Goal: Find contact information: Find contact information

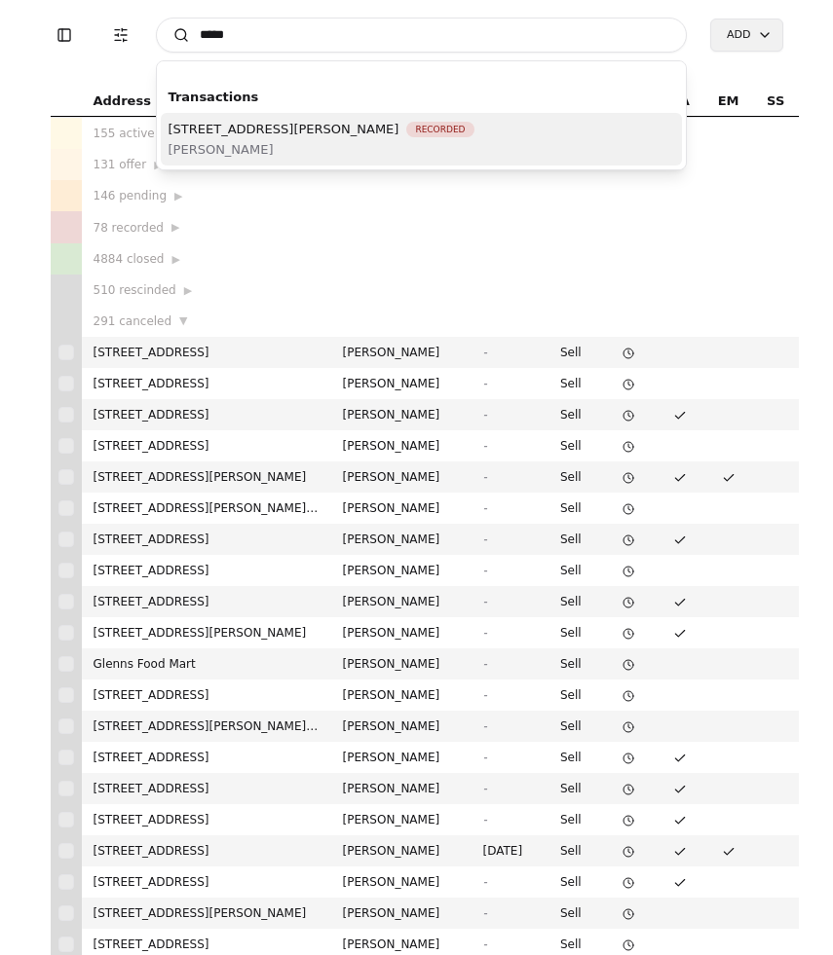
type input "*****"
click at [359, 137] on span "[STREET_ADDRESS][PERSON_NAME]" at bounding box center [283, 129] width 231 height 20
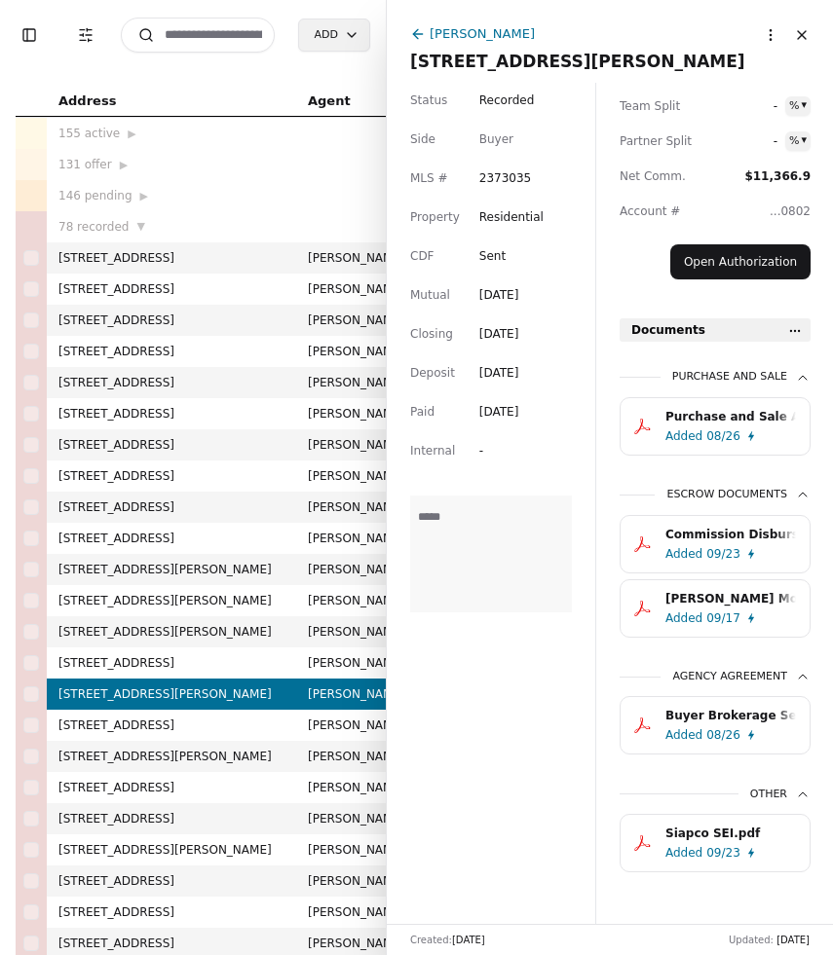
scroll to position [535, 0]
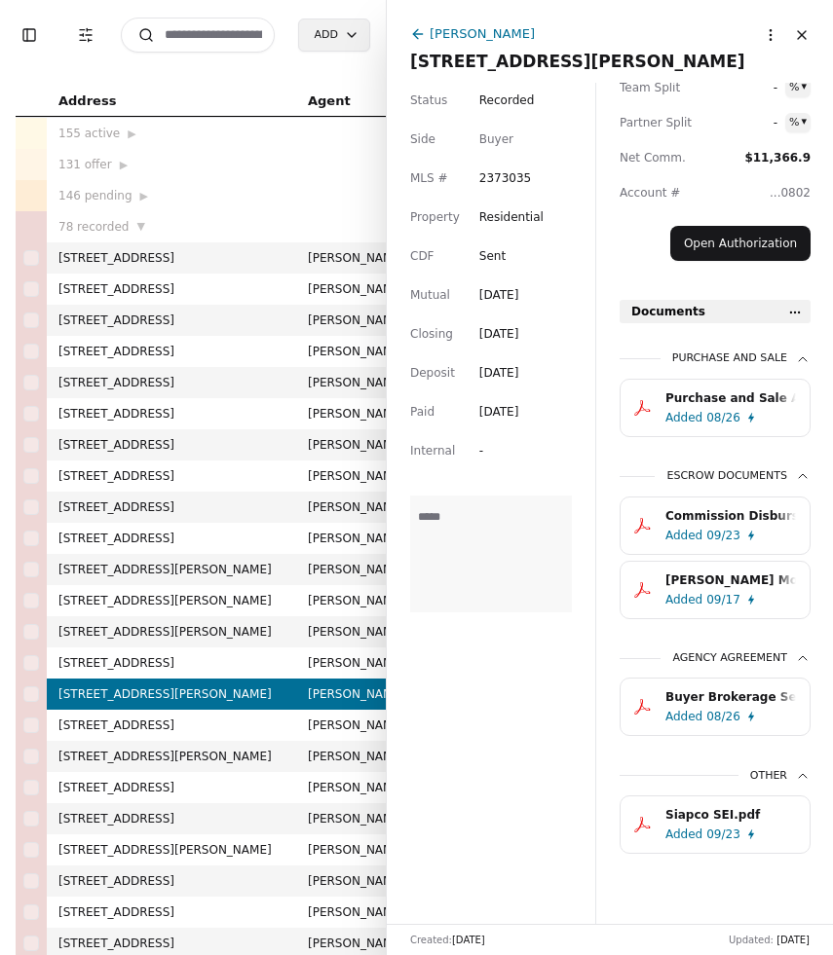
click at [696, 408] on div "Added" at bounding box center [683, 417] width 37 height 19
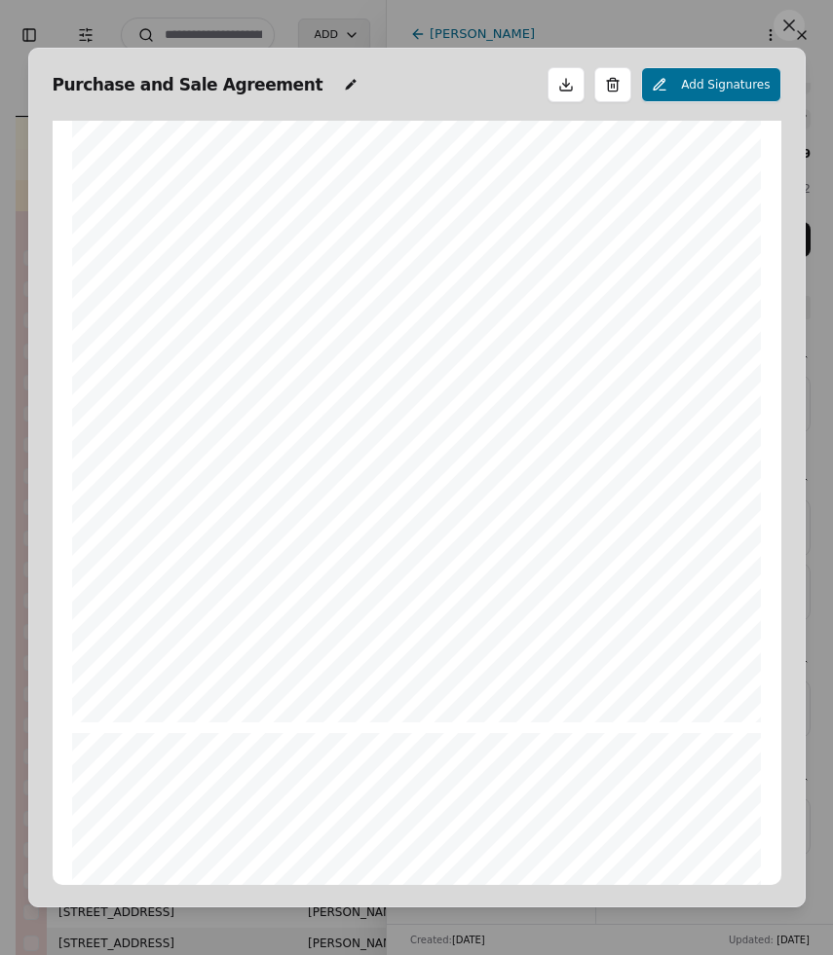
scroll to position [2126, 0]
click at [788, 25] on button at bounding box center [788, 25] width 31 height 31
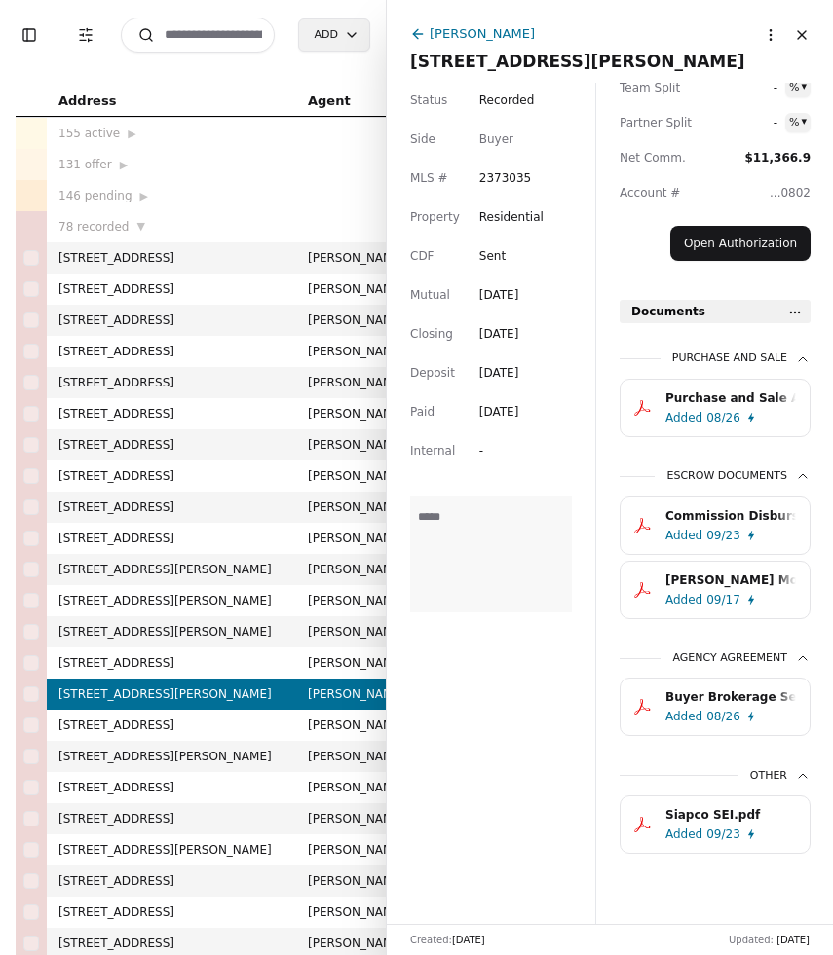
click at [791, 313] on html "Toggle Sidebar Transaction Filters Search Add Address Agent Close Side CD AA EM…" at bounding box center [416, 477] width 833 height 955
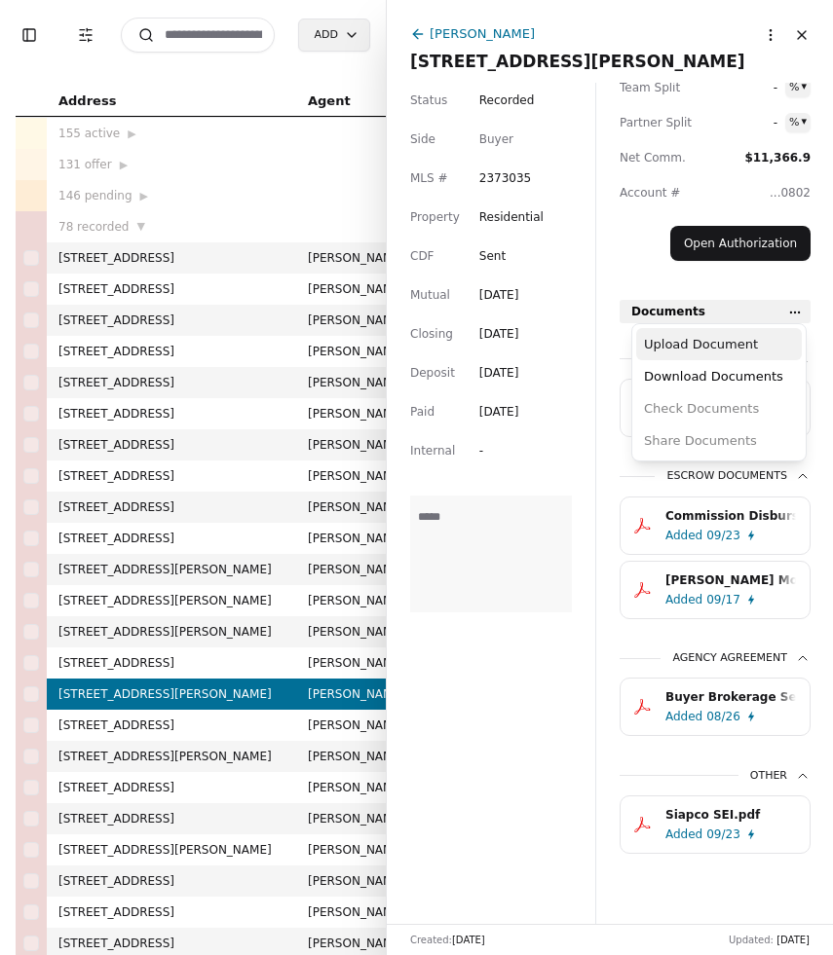
click at [747, 349] on div "Upload Document" at bounding box center [719, 344] width 166 height 32
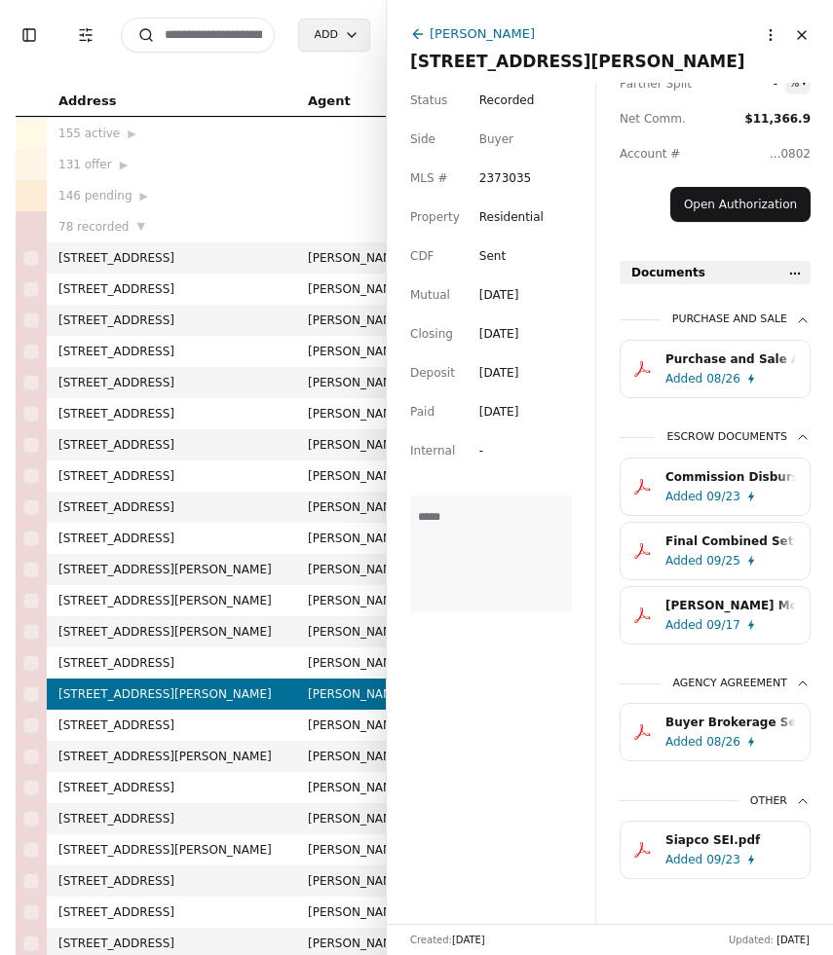
scroll to position [599, 0]
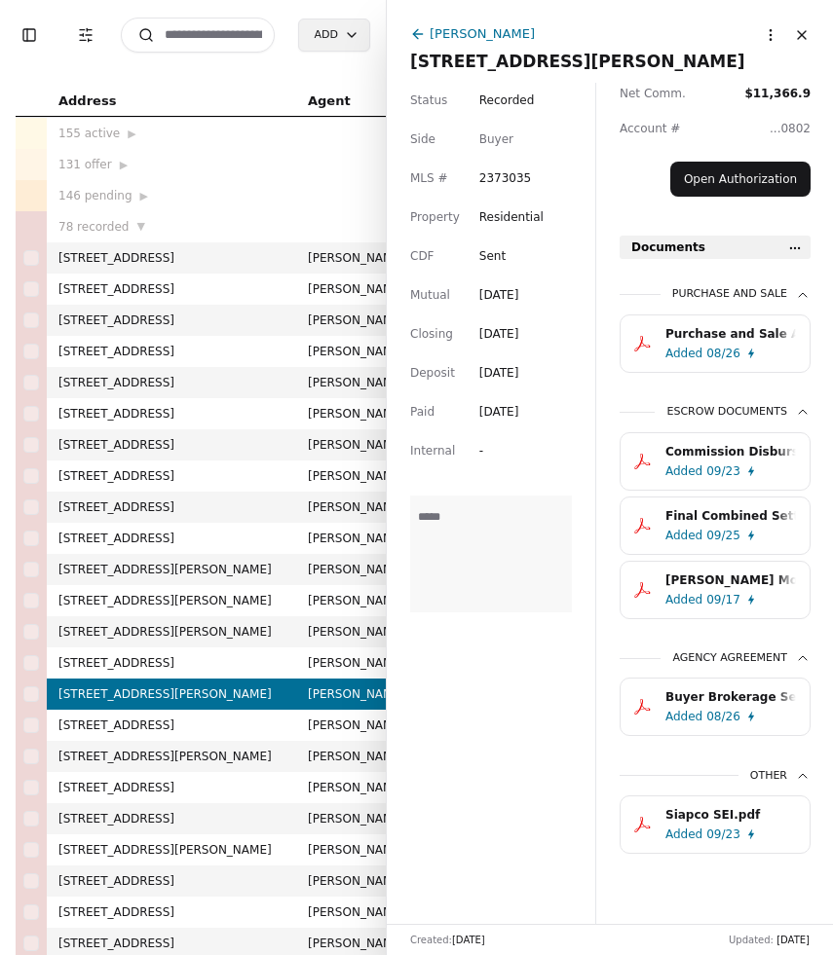
click at [798, 41] on button "Close" at bounding box center [801, 34] width 31 height 31
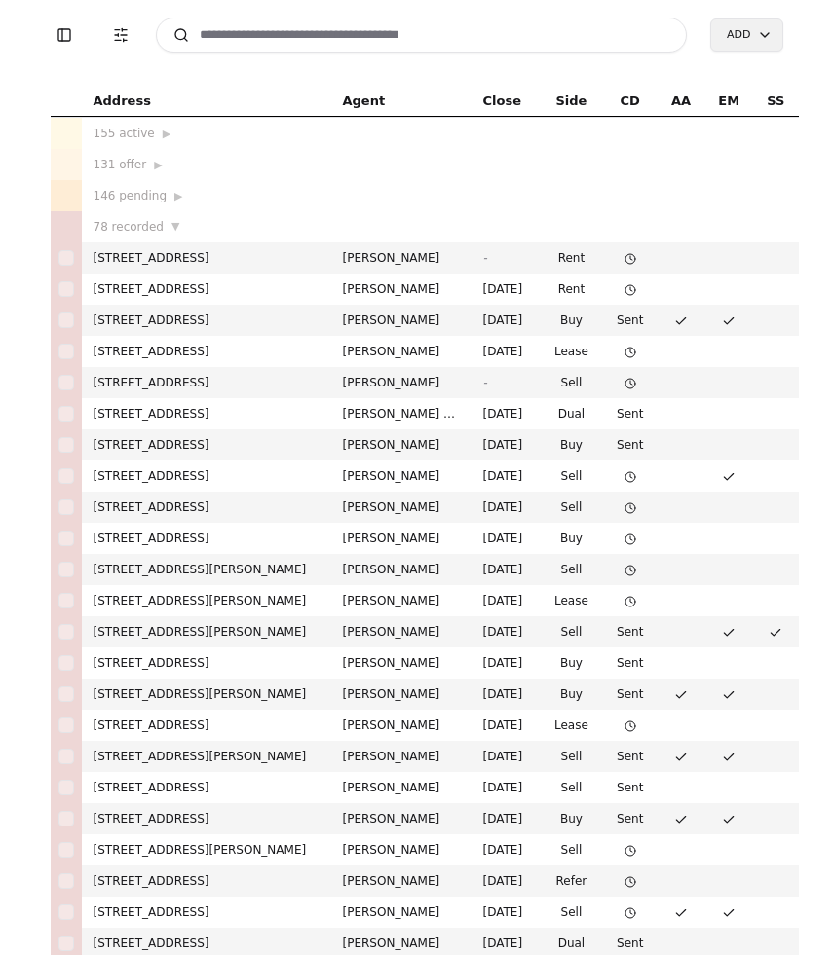
click at [253, 43] on input at bounding box center [422, 35] width 532 height 35
click at [225, 37] on input at bounding box center [422, 35] width 532 height 35
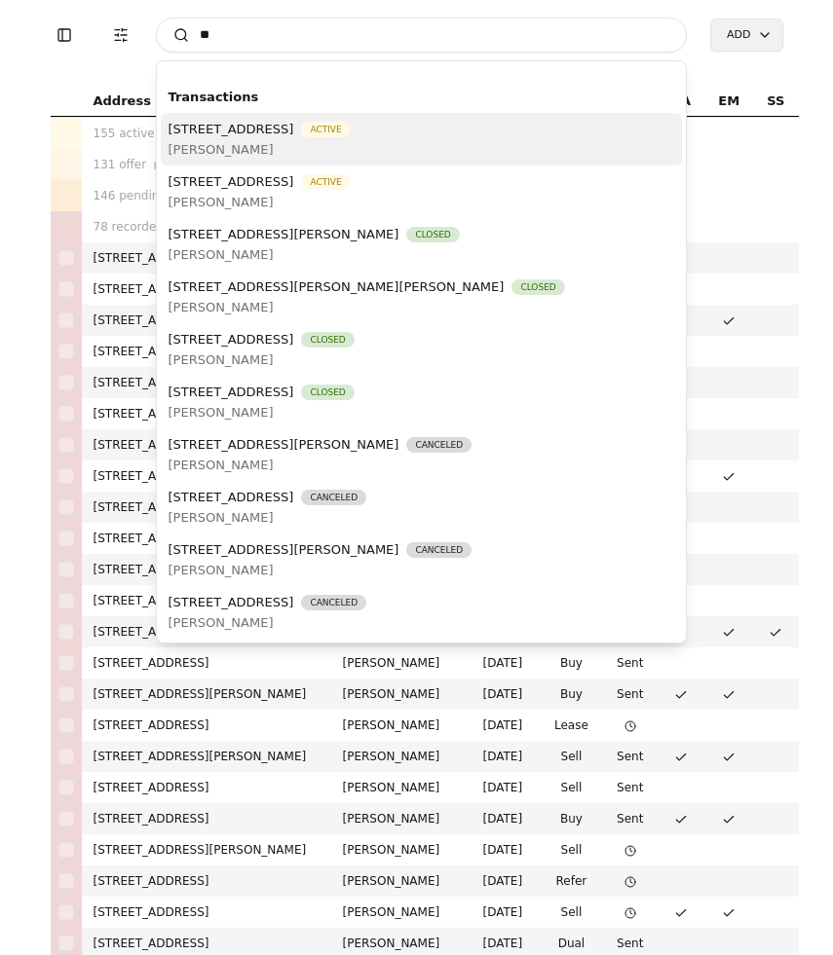
type input "*"
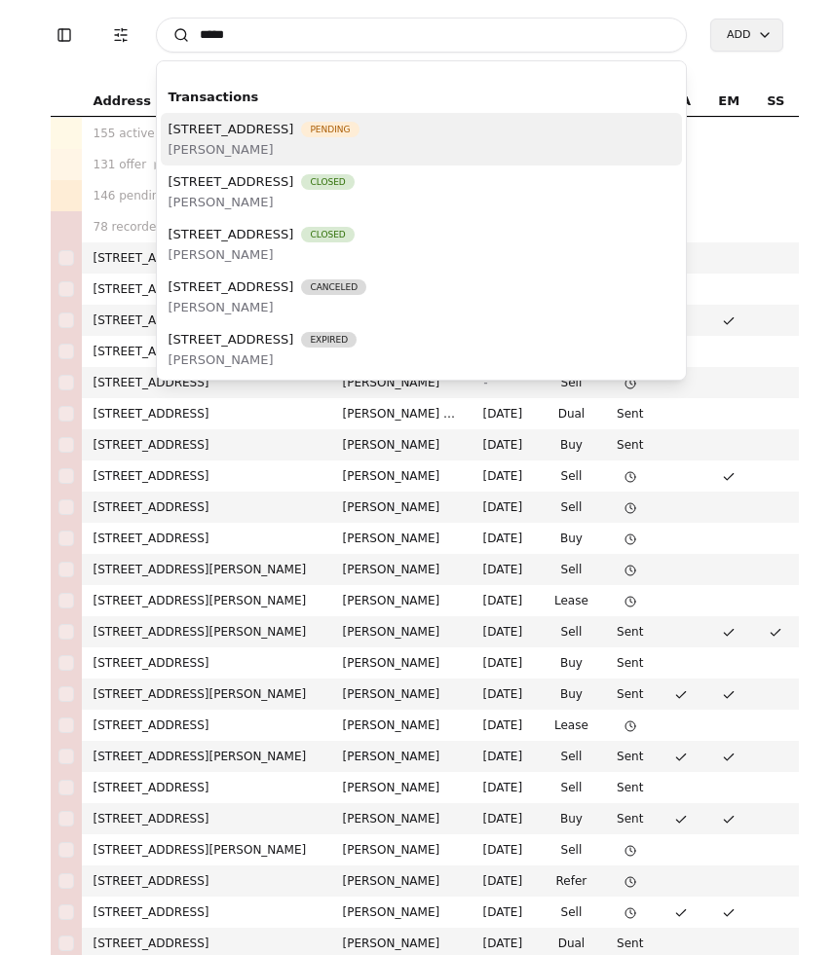
type input "*****"
click at [321, 141] on span "[PERSON_NAME]" at bounding box center [263, 149] width 191 height 20
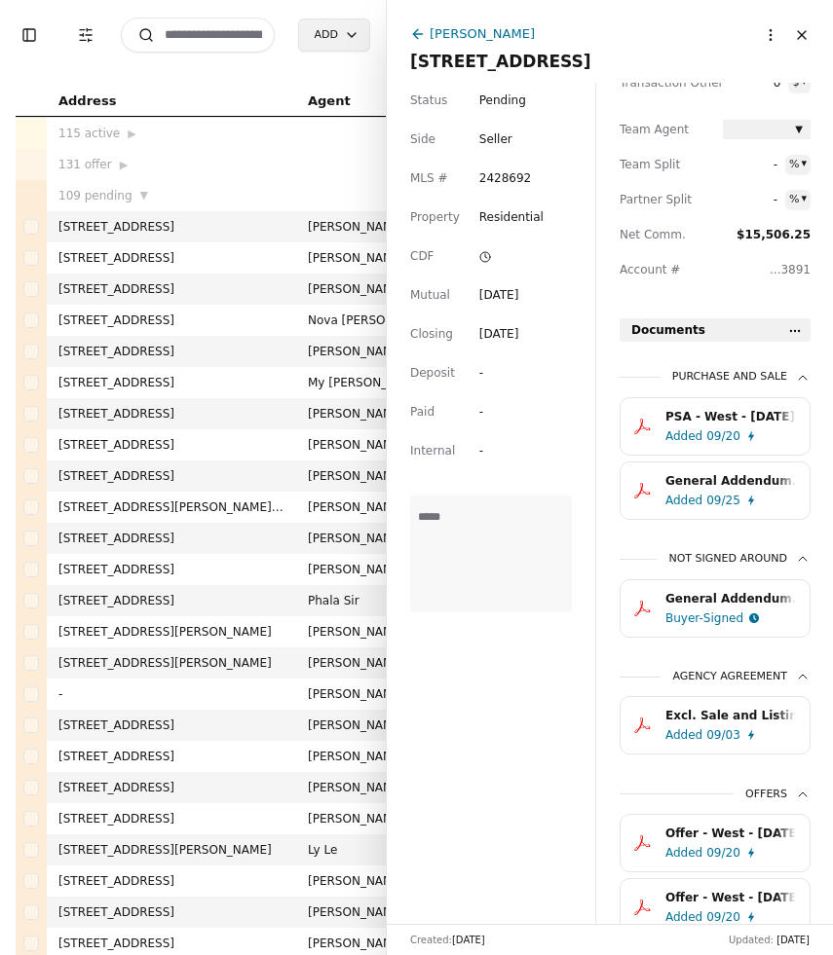
scroll to position [450, 0]
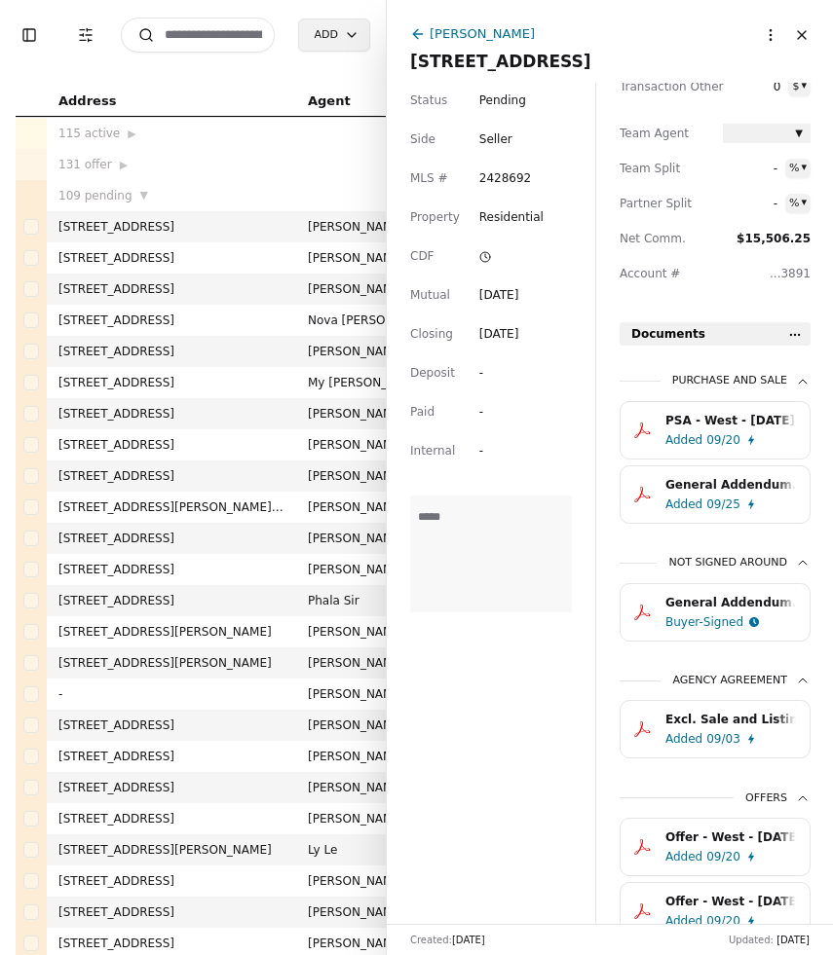
click at [794, 338] on html "Toggle Sidebar Transaction Filters Search Add Address Agent Close Side CD AA EM…" at bounding box center [416, 477] width 833 height 955
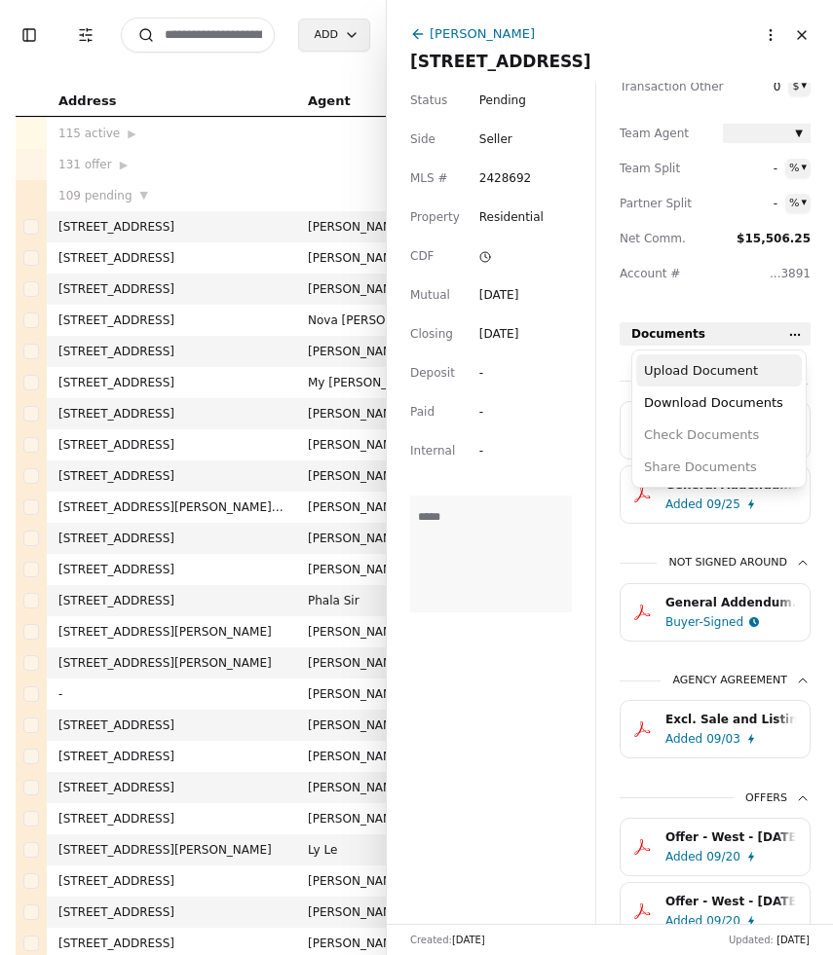
click at [751, 359] on div "Upload Document" at bounding box center [719, 370] width 166 height 32
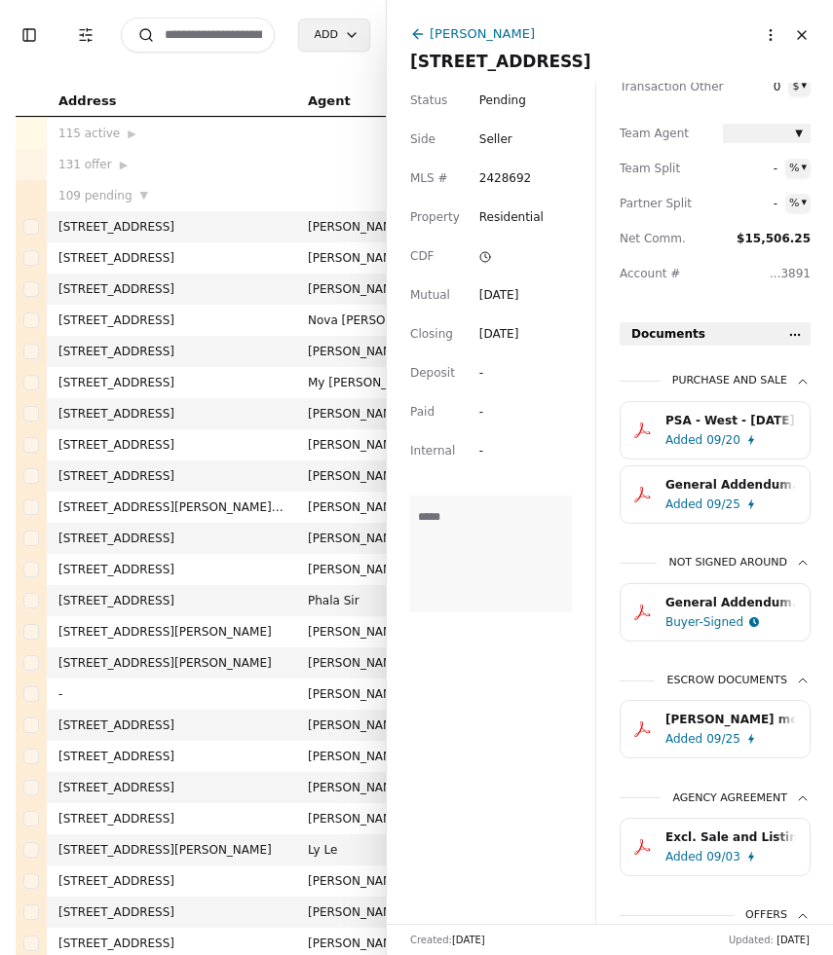
click at [805, 33] on button "Close" at bounding box center [801, 34] width 31 height 31
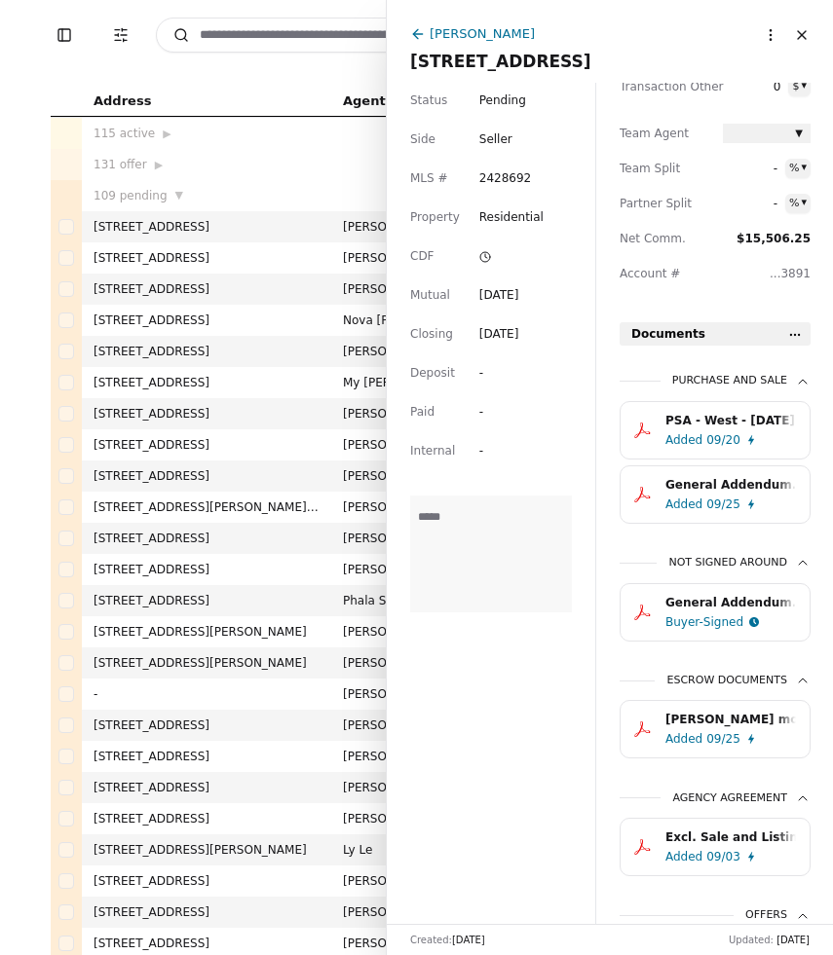
click at [805, 33] on button "Close" at bounding box center [801, 34] width 31 height 31
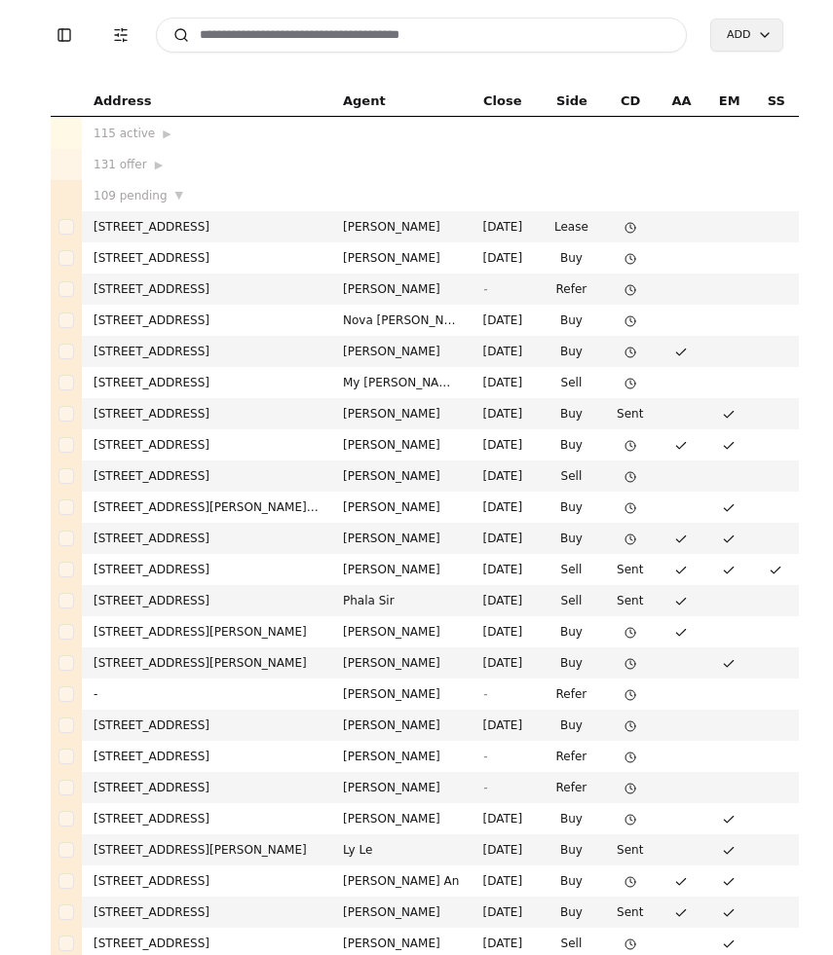
click at [392, 37] on input at bounding box center [422, 35] width 532 height 35
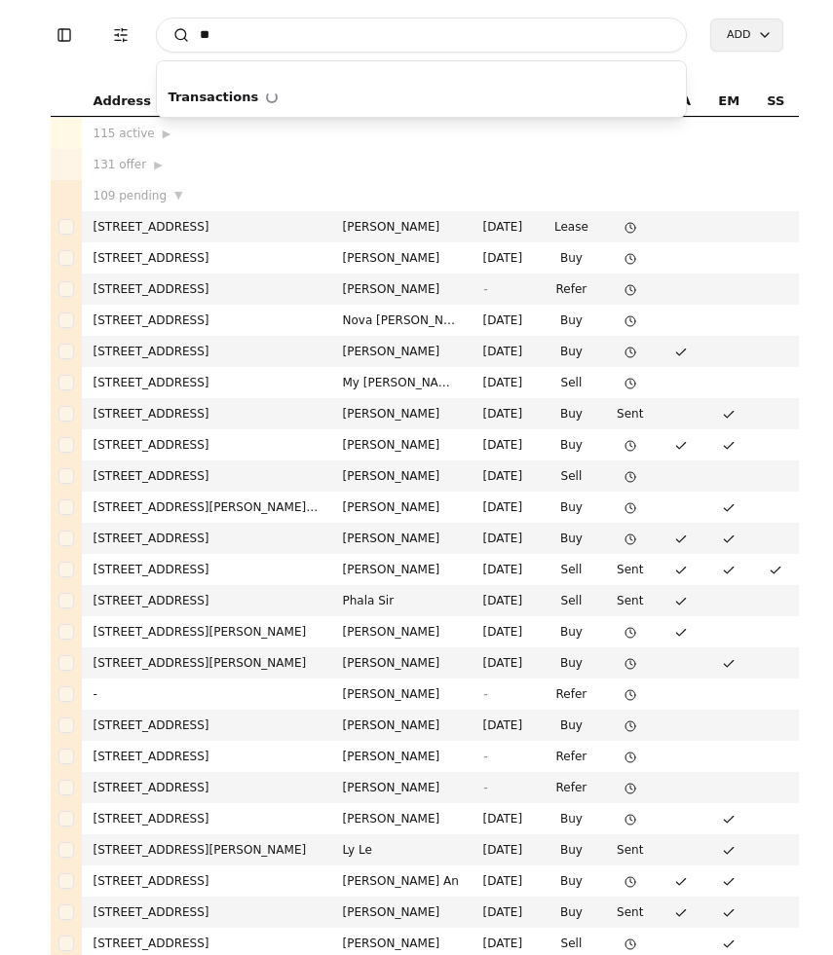
type input "*"
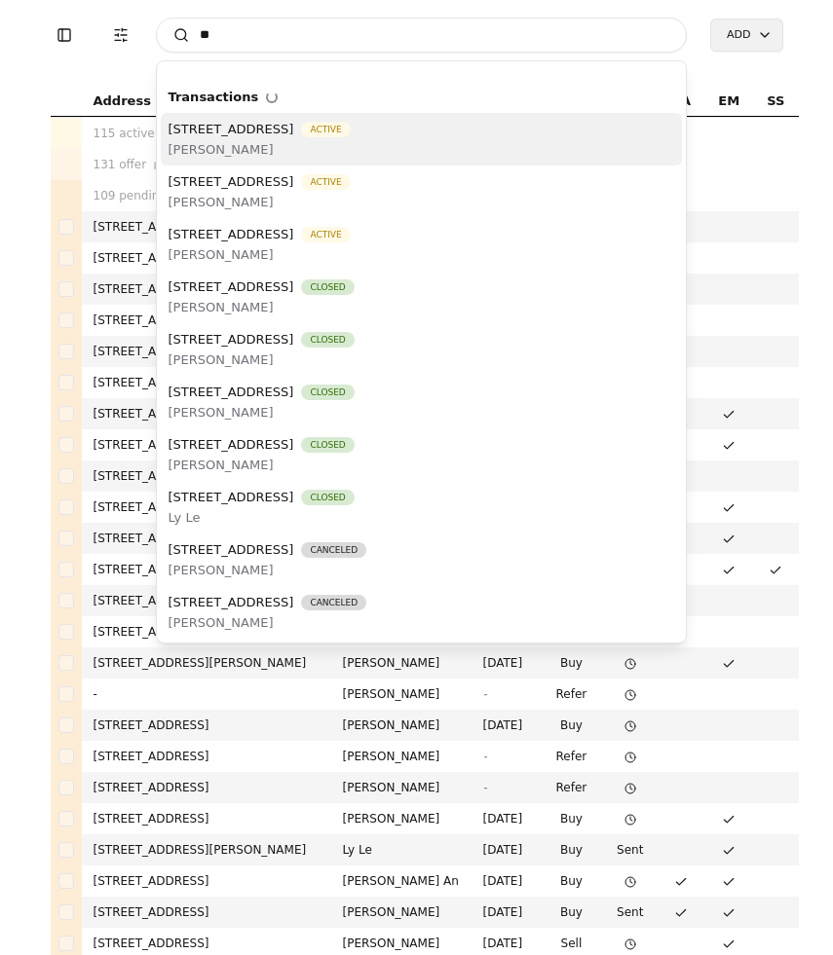
type input "*"
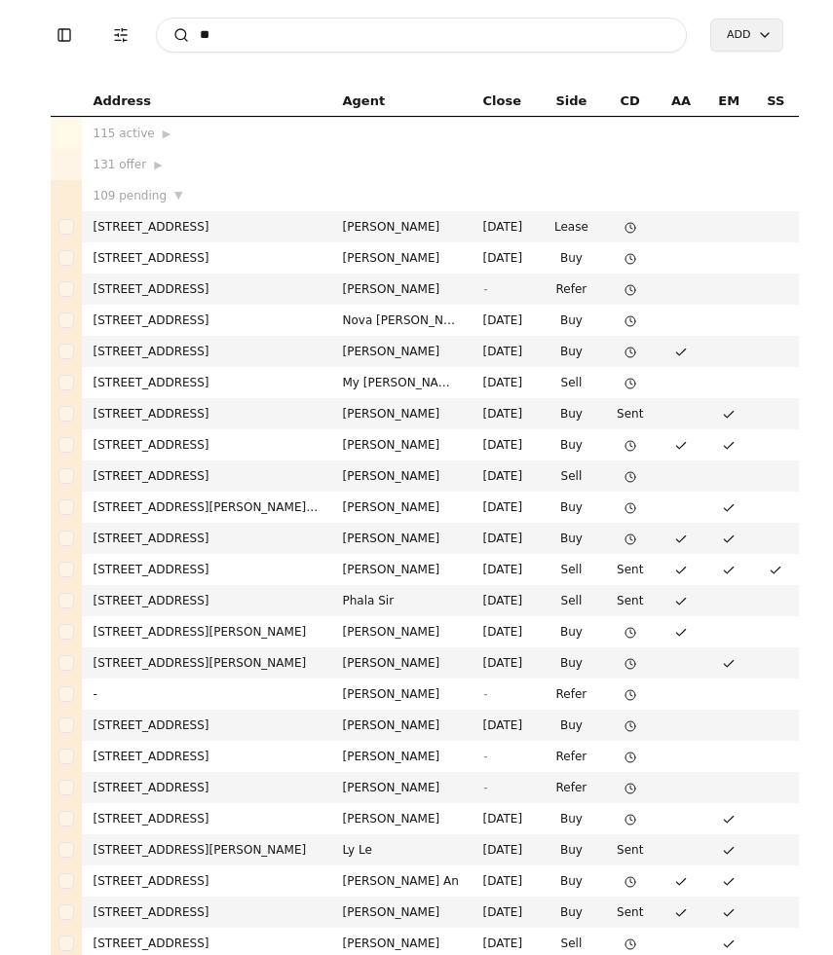
type input "*"
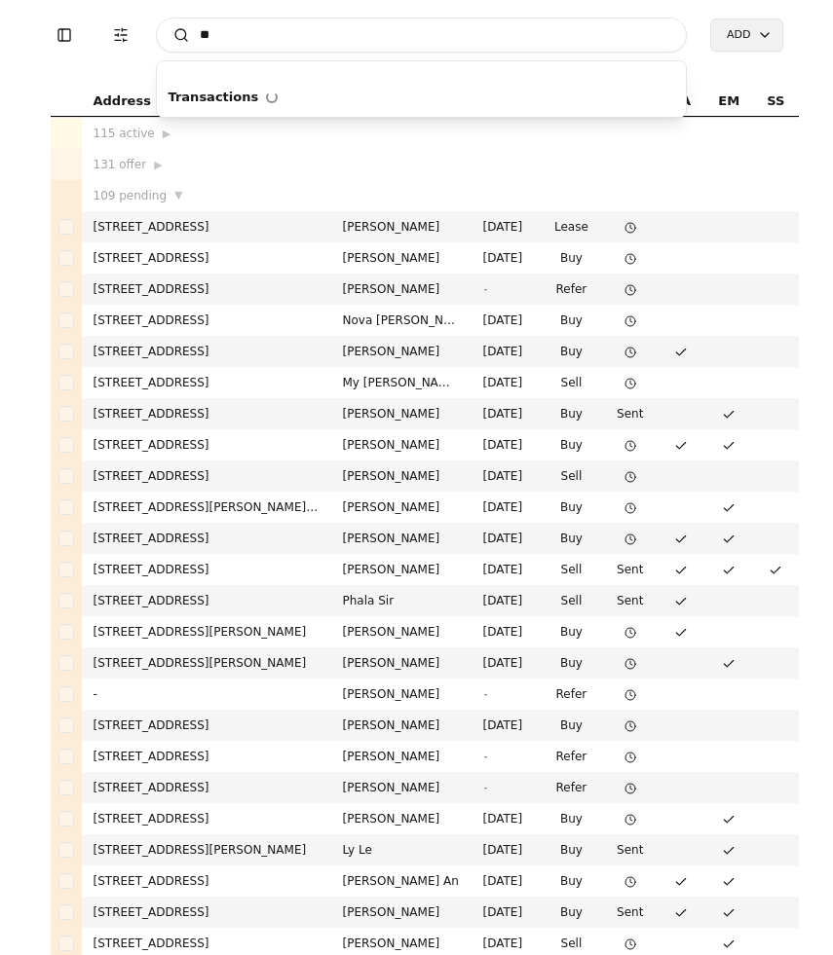
type input "*"
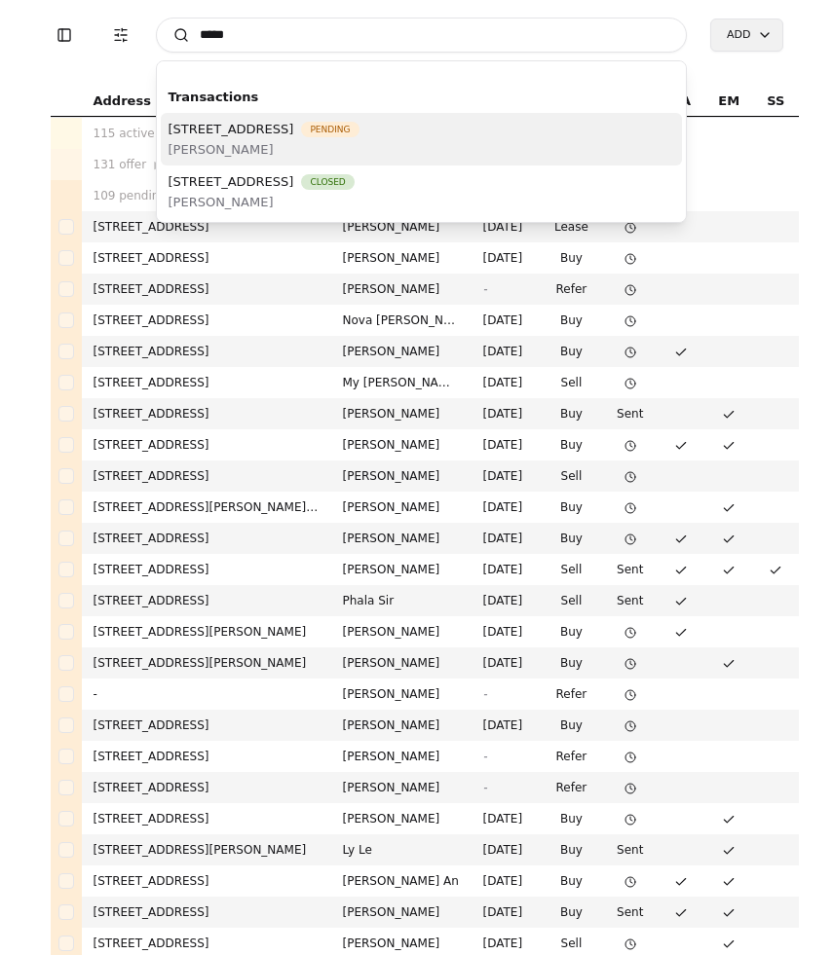
type input "*****"
click at [294, 131] on span "[STREET_ADDRESS]" at bounding box center [231, 129] width 126 height 20
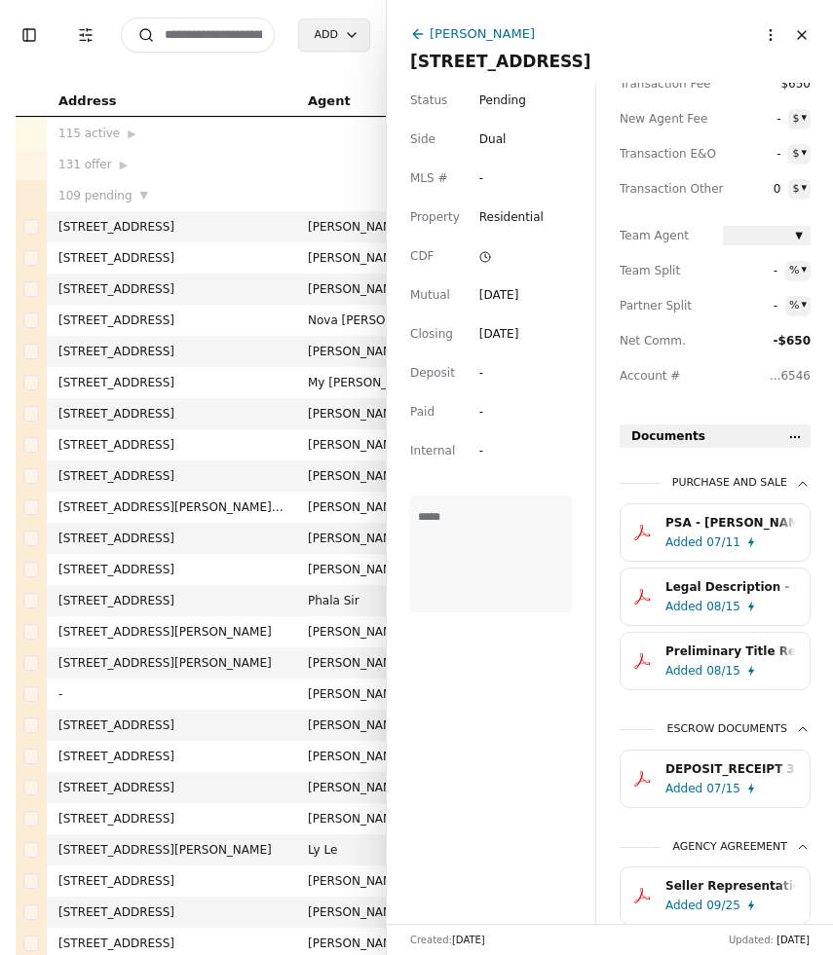
scroll to position [422, 0]
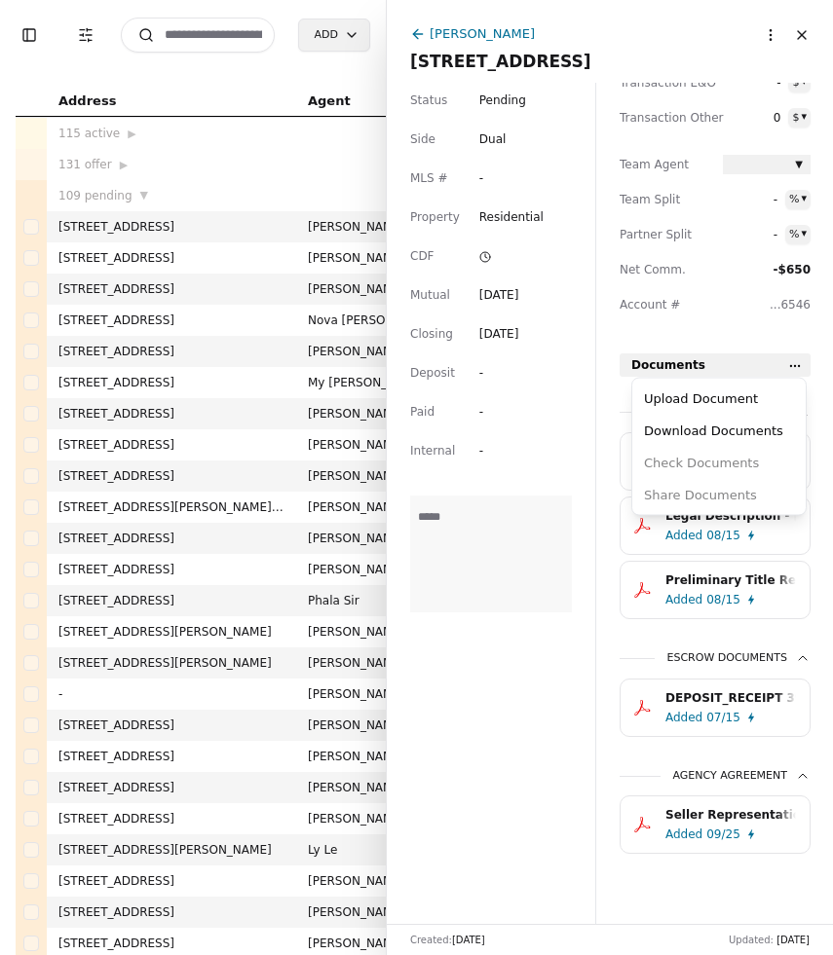
click at [795, 363] on html "Toggle Sidebar Transaction Filters Search Add Address Agent Close Side CD AA EM…" at bounding box center [416, 477] width 833 height 955
click at [730, 404] on div "Upload Document" at bounding box center [719, 399] width 166 height 32
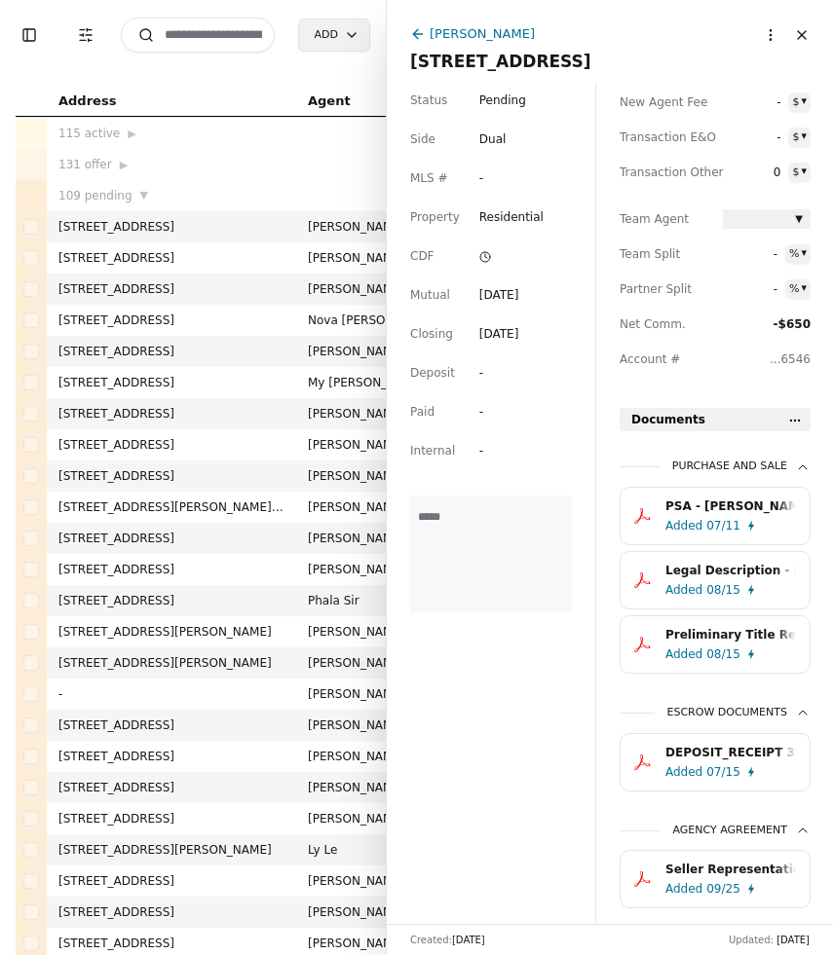
scroll to position [390, 0]
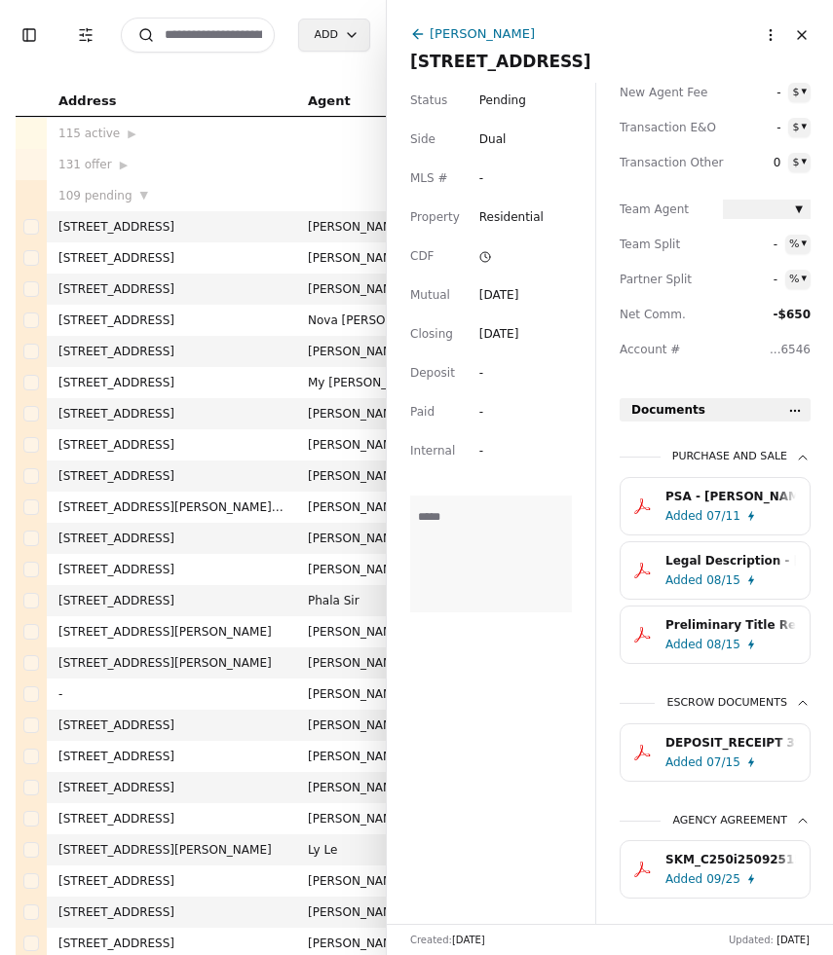
scroll to position [422, 0]
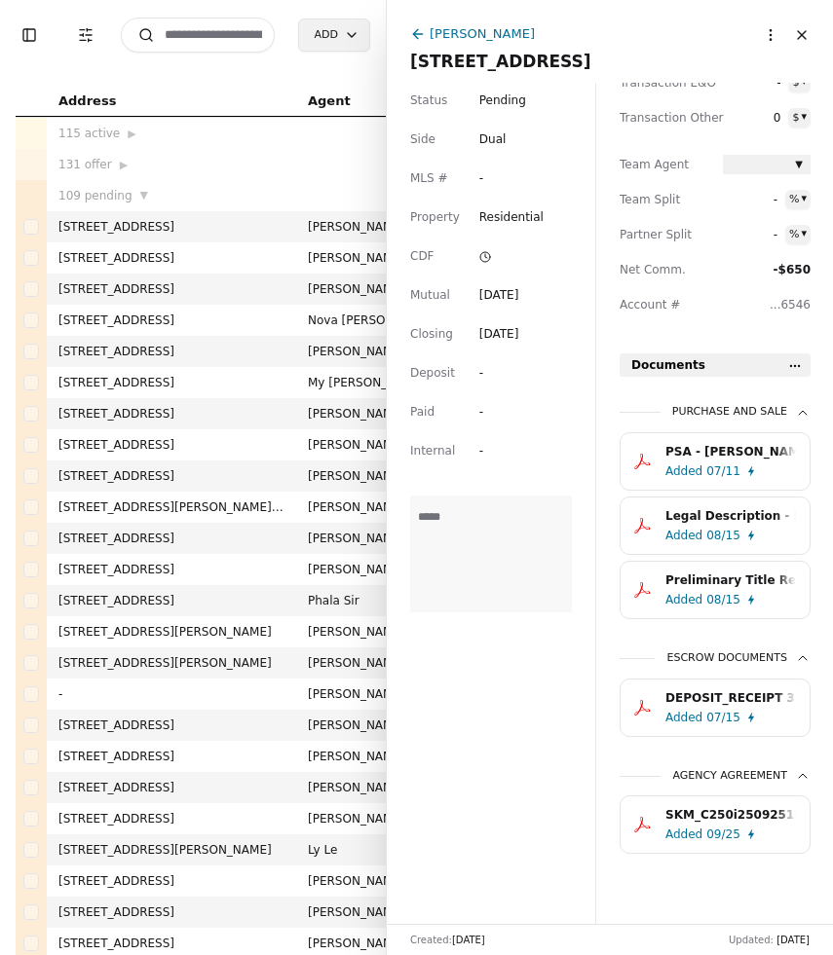
click at [726, 821] on div "SKM_C250i25092515140.pdf.pdf" at bounding box center [730, 814] width 130 height 19
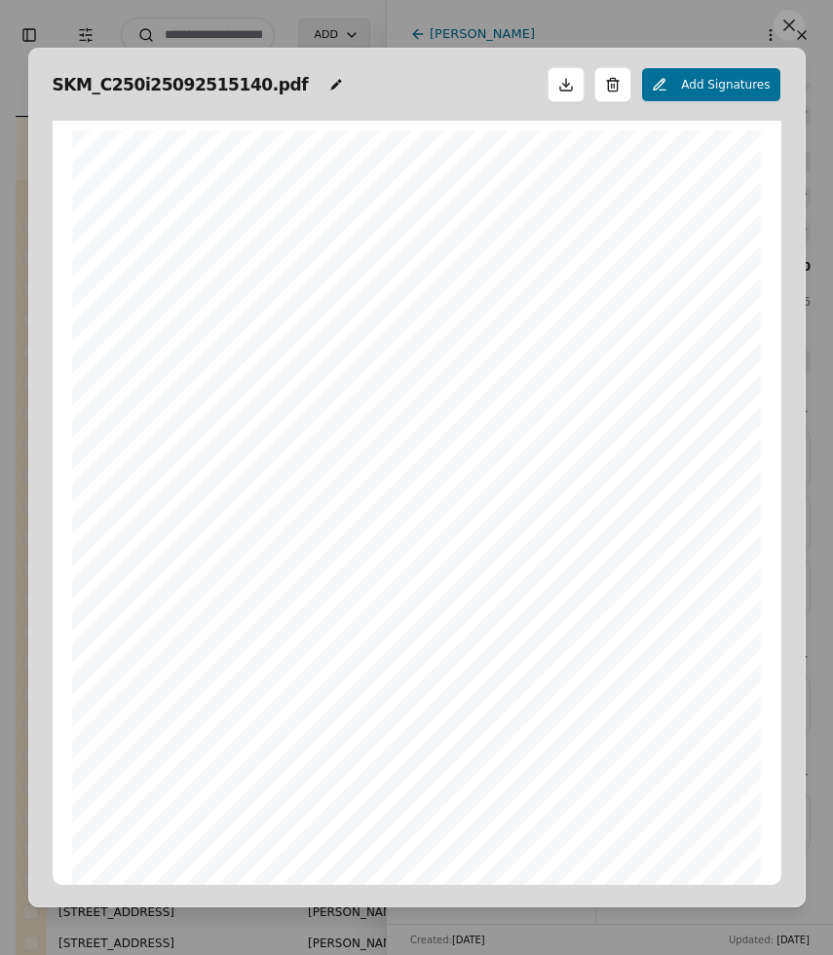
scroll to position [10, 0]
click at [242, 83] on span "SKM_C250i25092515140.pdf" at bounding box center [182, 84] width 258 height 27
type input "*"
type input "**********"
click at [781, 26] on button at bounding box center [788, 25] width 31 height 31
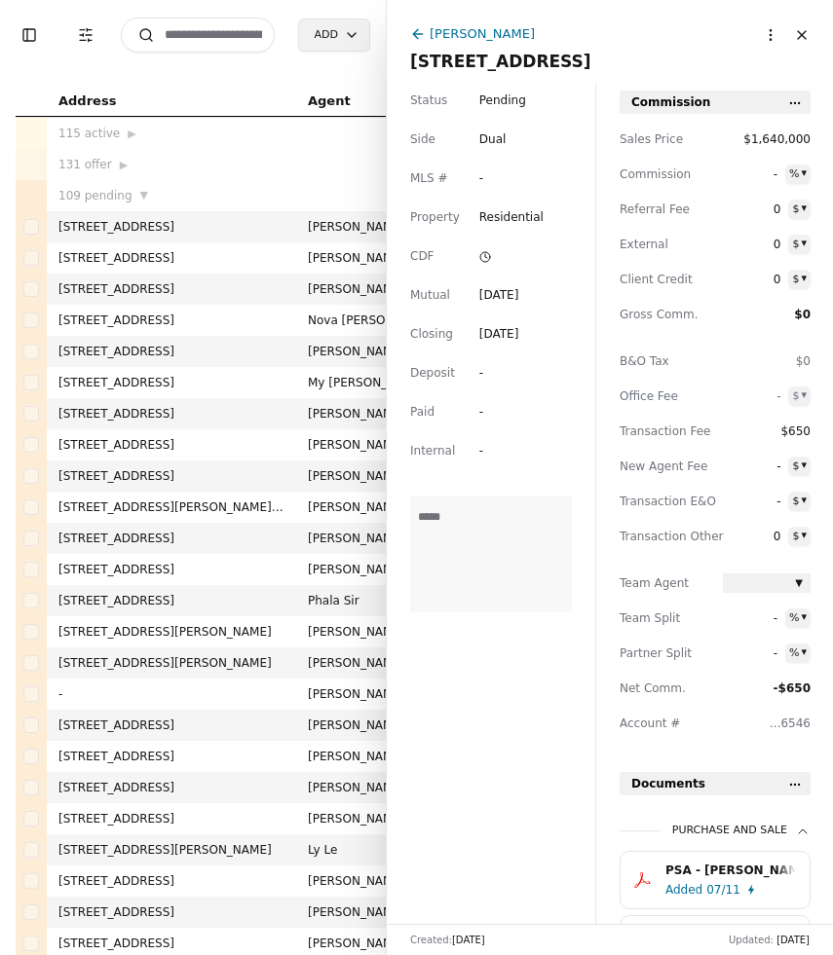
click at [209, 29] on input at bounding box center [198, 35] width 154 height 35
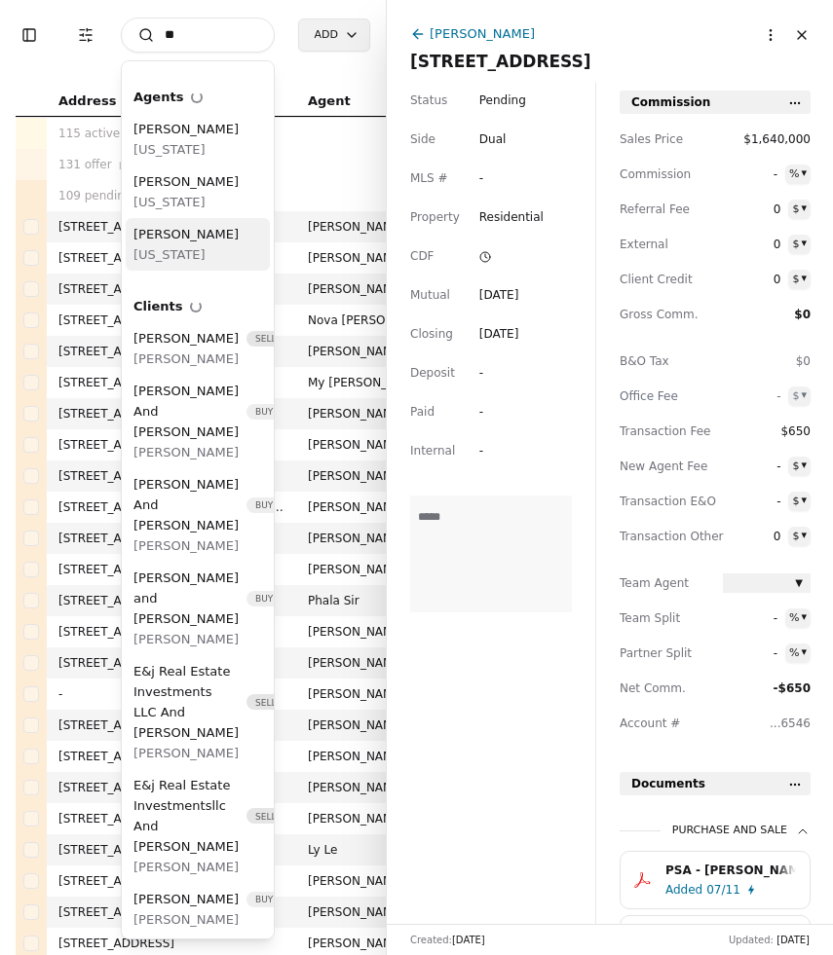
type input "*"
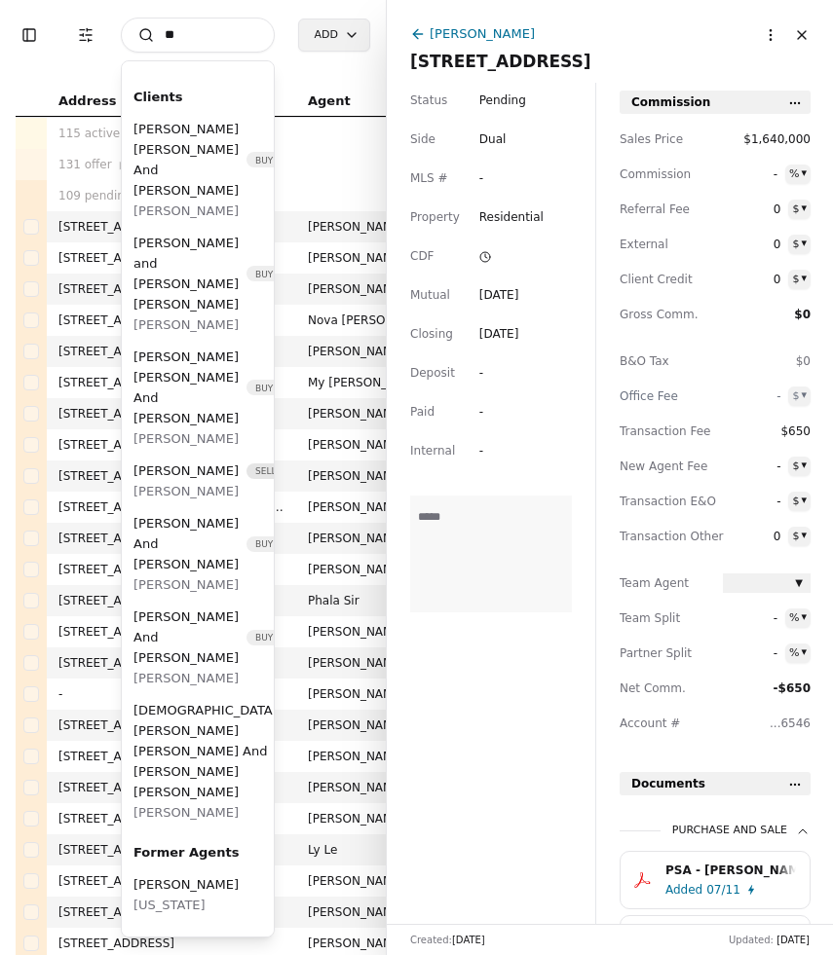
type input "*"
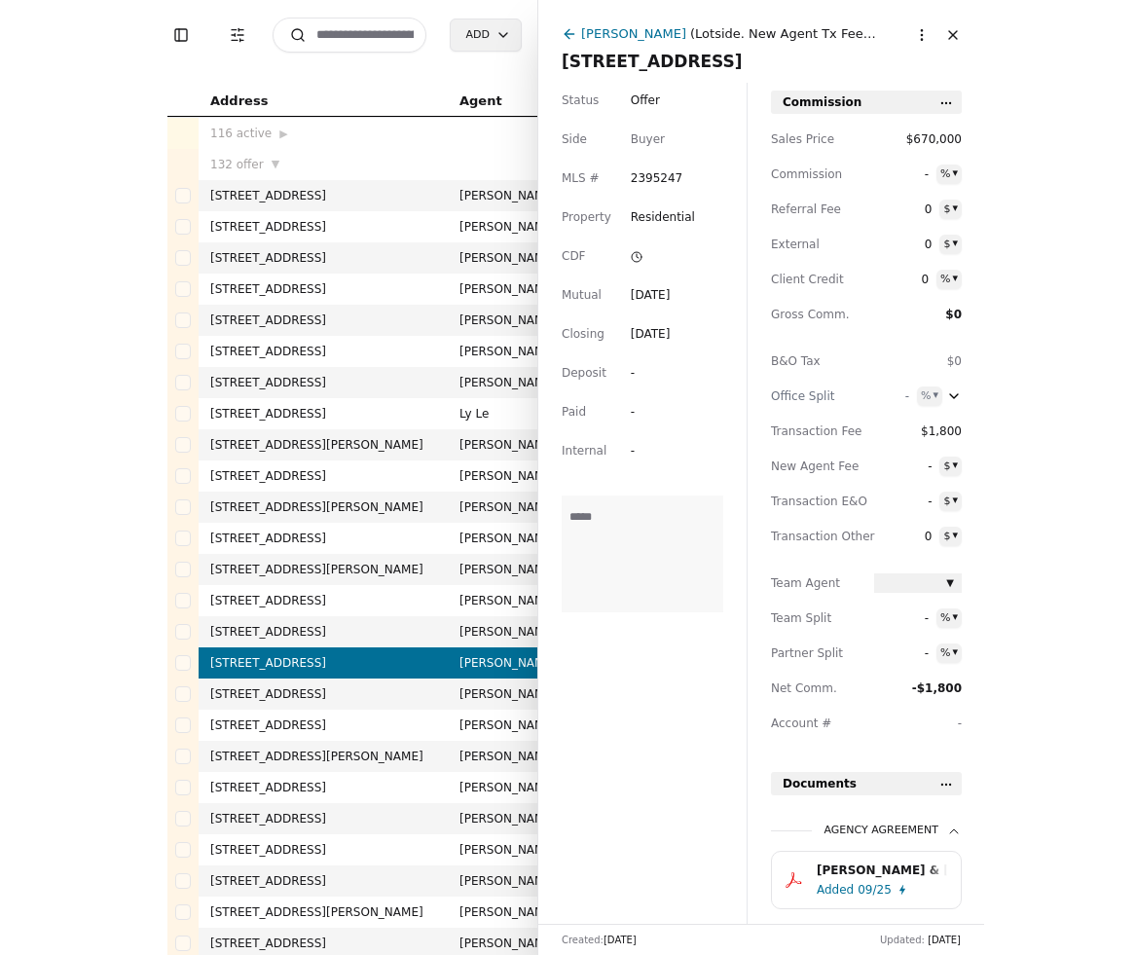
scroll to position [293, 0]
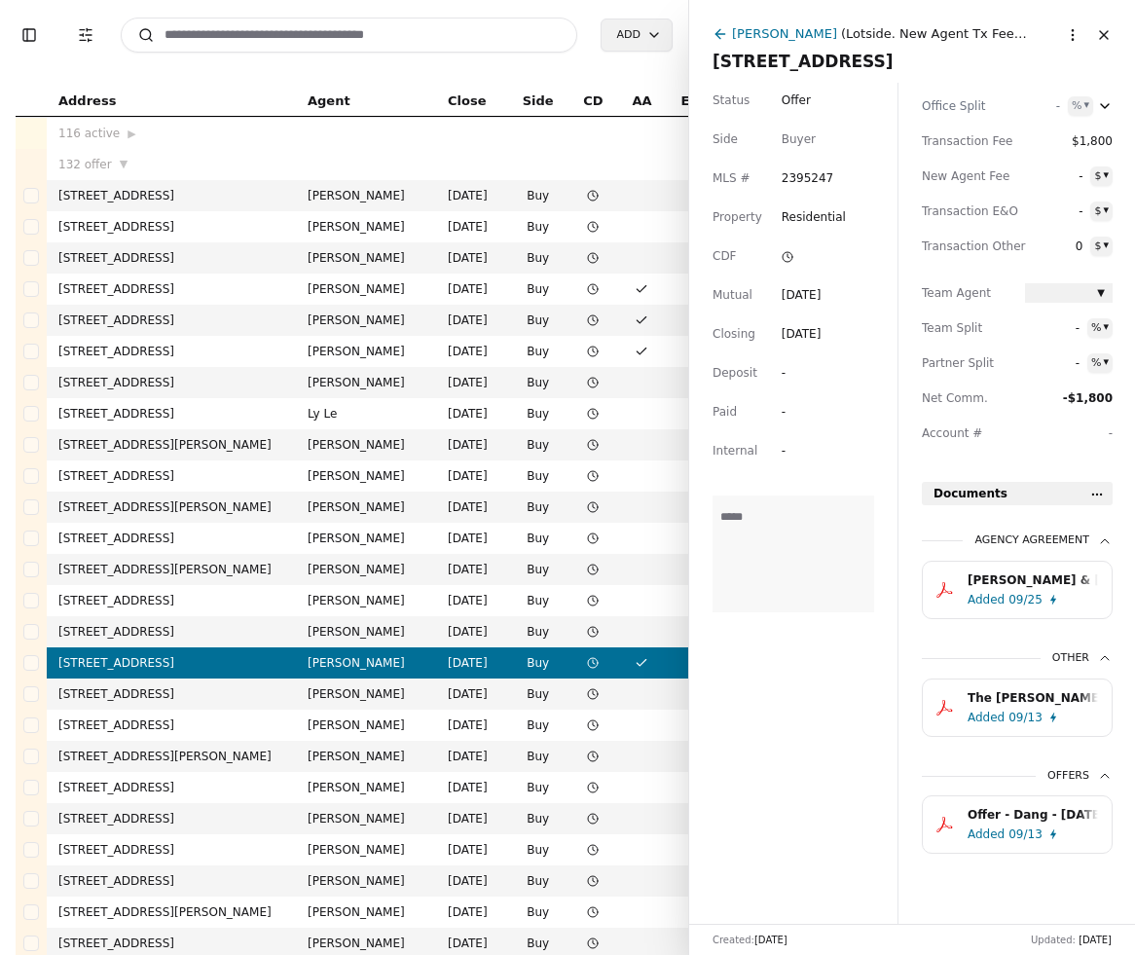
click at [384, 40] on input at bounding box center [349, 35] width 457 height 35
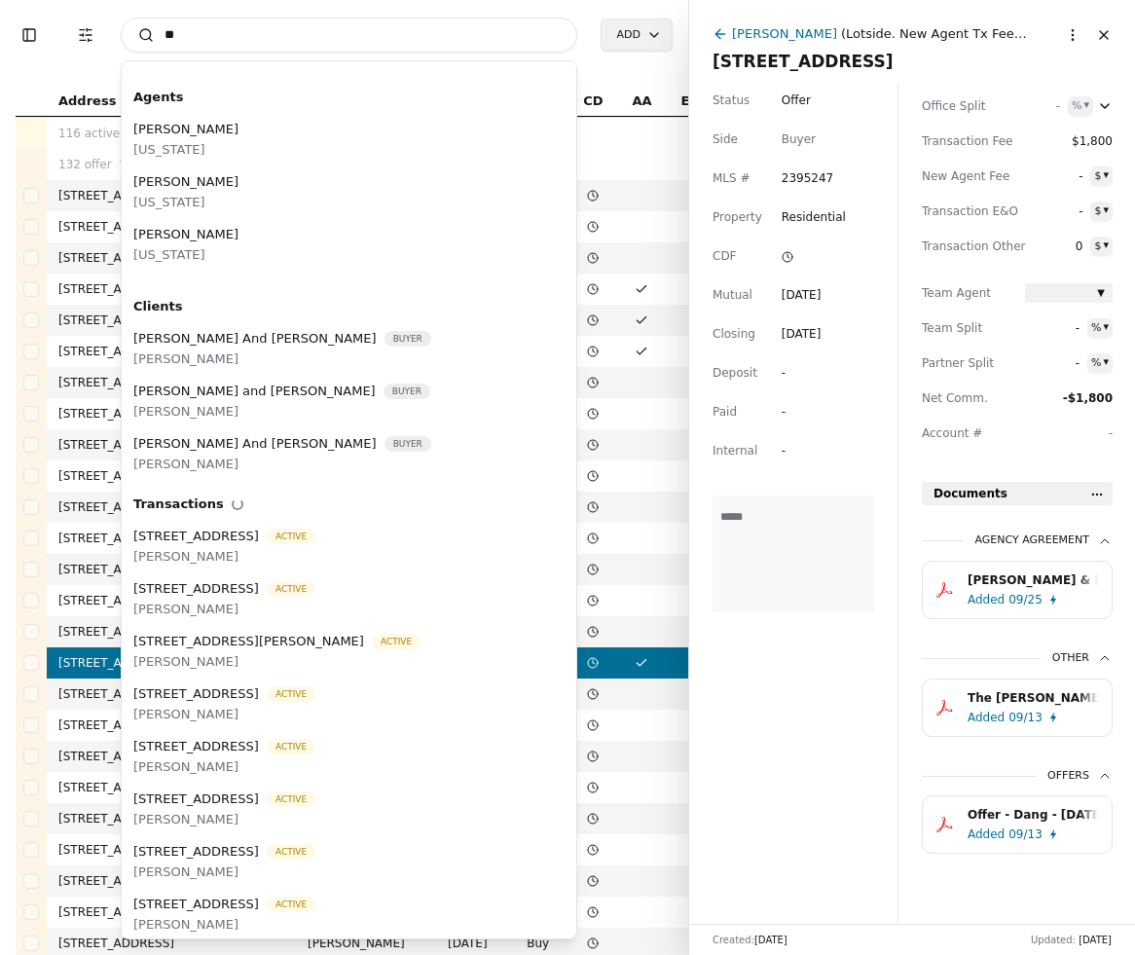
type input "*"
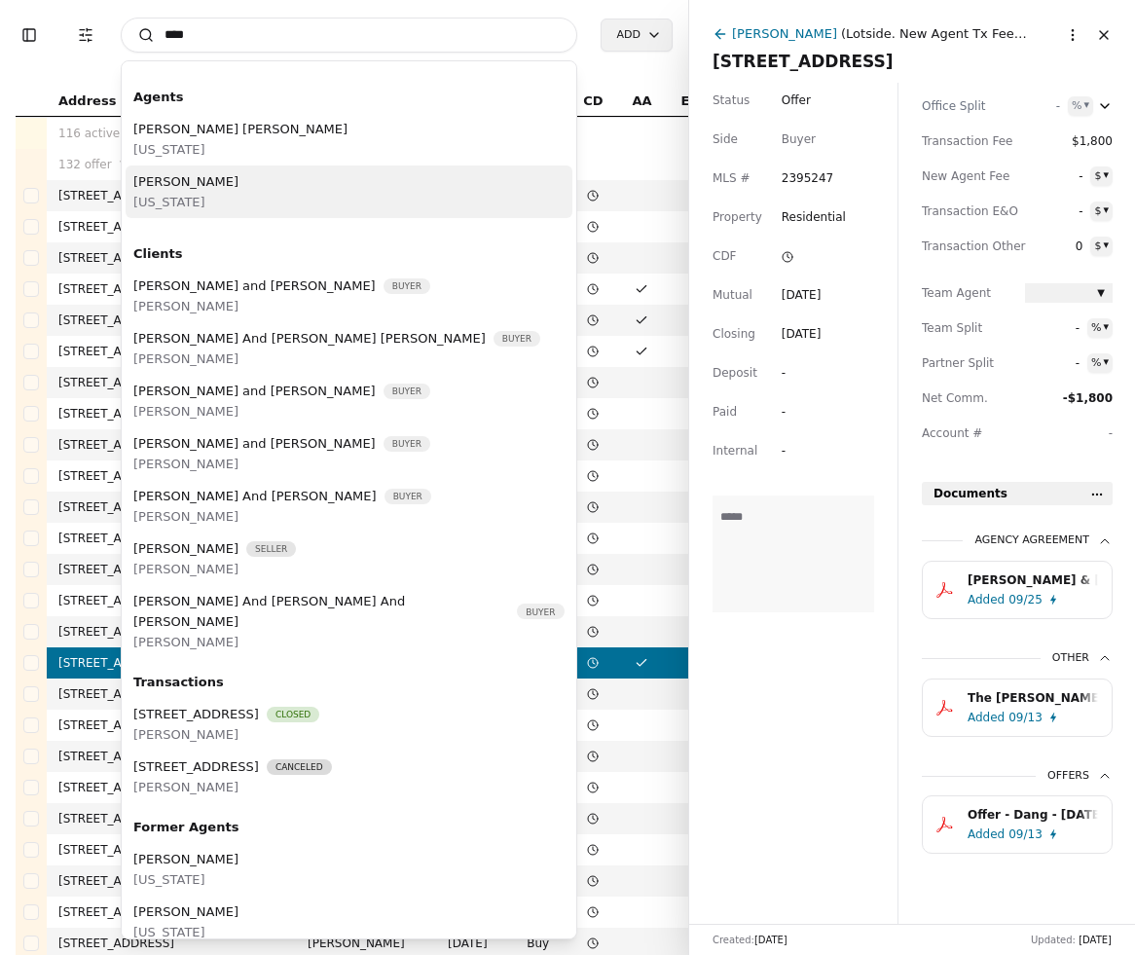
type input "****"
click at [276, 190] on div "Jordan Hedlof Washington" at bounding box center [349, 192] width 447 height 53
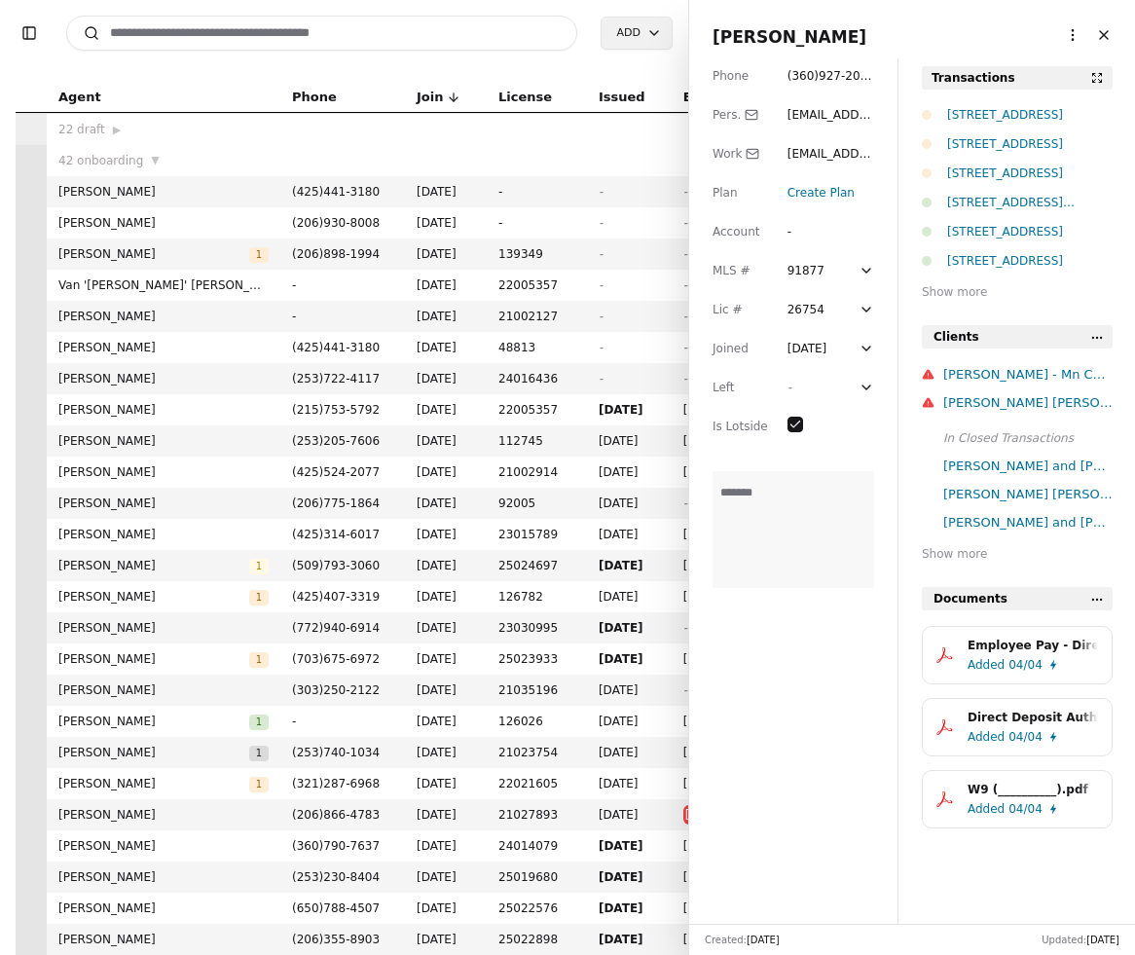
click at [832, 81] on span "( 360 ) 927 - 2026" at bounding box center [830, 85] width 85 height 33
click at [832, 113] on span "jordan@jordanheldof.com" at bounding box center [841, 124] width 107 height 33
click at [832, 148] on span "jordan@lotside.com" at bounding box center [834, 173] width 92 height 53
click at [832, 34] on button "Close" at bounding box center [1104, 34] width 31 height 31
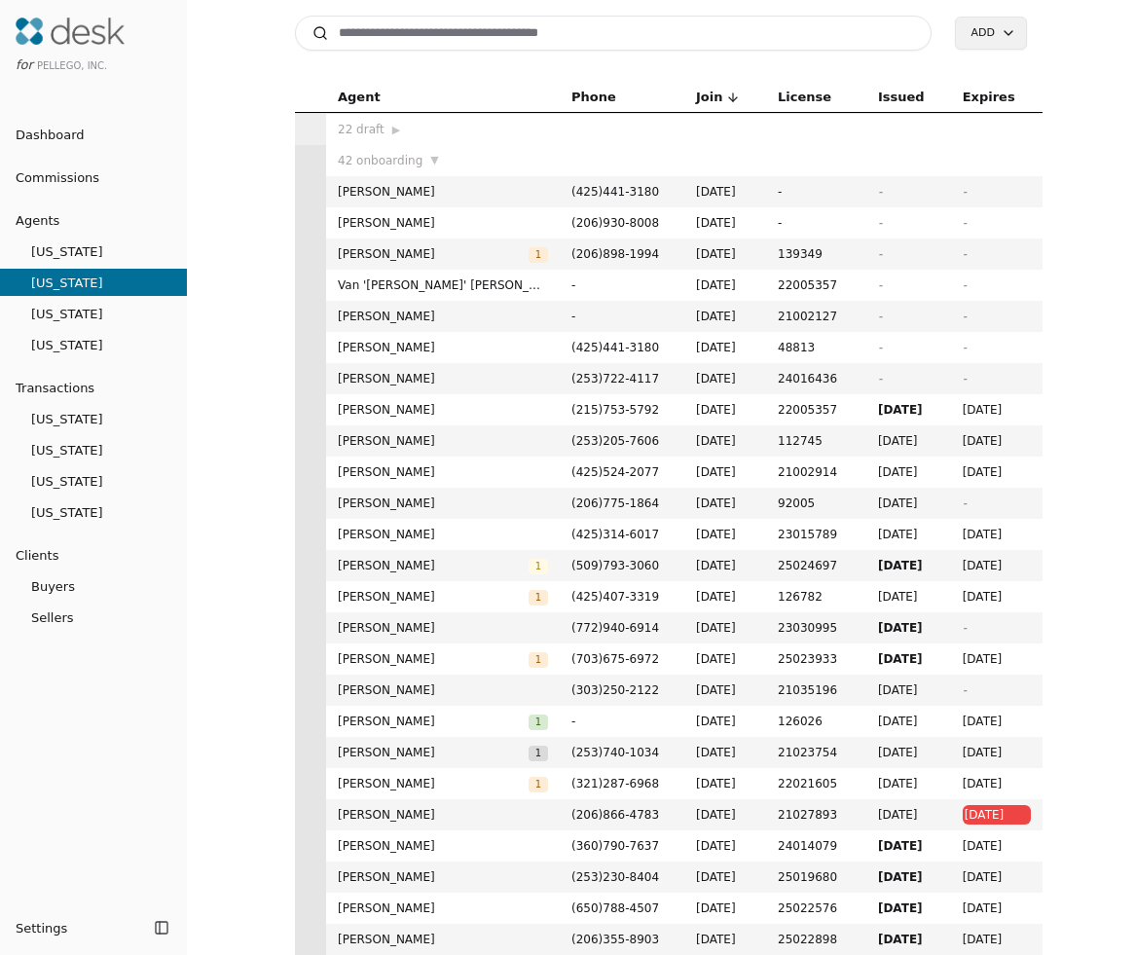
click at [543, 28] on input at bounding box center [613, 33] width 637 height 35
